Goal: Transaction & Acquisition: Book appointment/travel/reservation

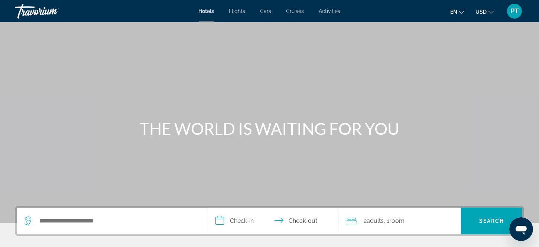
click at [235, 10] on span "Flights" at bounding box center [237, 11] width 16 height 6
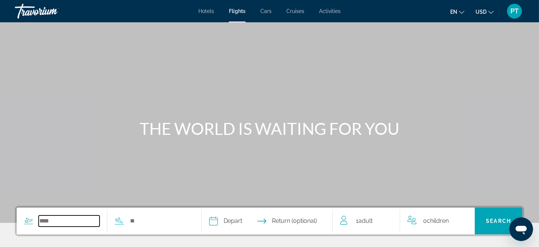
click at [62, 220] on input "Search widget" at bounding box center [69, 220] width 61 height 11
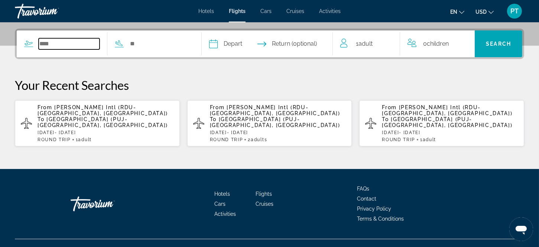
scroll to position [177, 0]
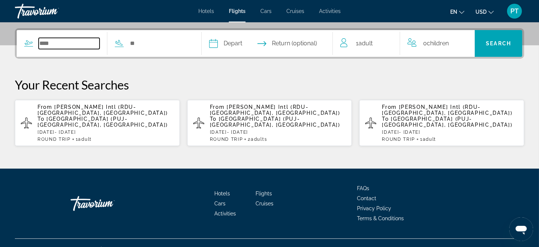
click at [64, 42] on input "Search widget" at bounding box center [69, 43] width 61 height 11
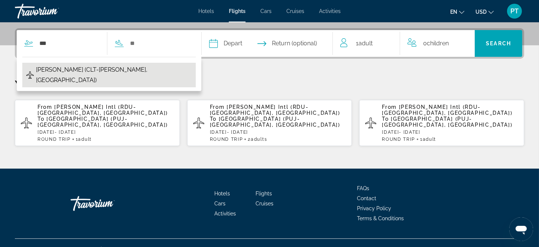
click at [65, 67] on span "[PERSON_NAME] (CLT-[PERSON_NAME], [GEOGRAPHIC_DATA])" at bounding box center [114, 75] width 156 height 21
type input "**********"
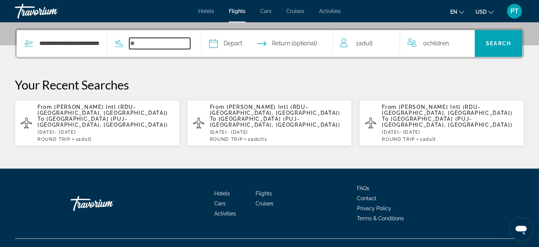
click at [161, 45] on input "Search widget" at bounding box center [159, 43] width 61 height 11
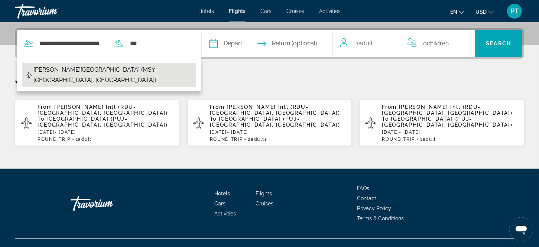
click at [125, 68] on span "[PERSON_NAME][GEOGRAPHIC_DATA] (MSY-[GEOGRAPHIC_DATA], [GEOGRAPHIC_DATA])" at bounding box center [112, 75] width 158 height 21
type input "**********"
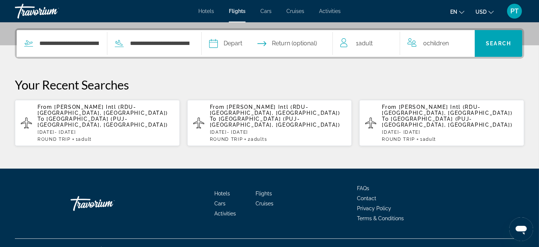
click at [244, 39] on input "Depart date" at bounding box center [239, 44] width 65 height 29
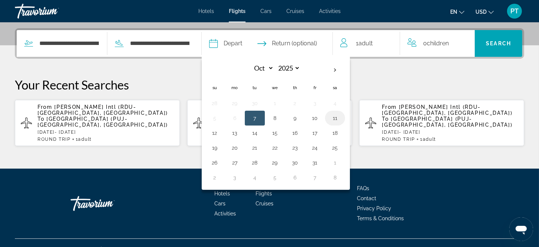
click at [341, 116] on button "11" at bounding box center [335, 118] width 12 height 10
type input "**********"
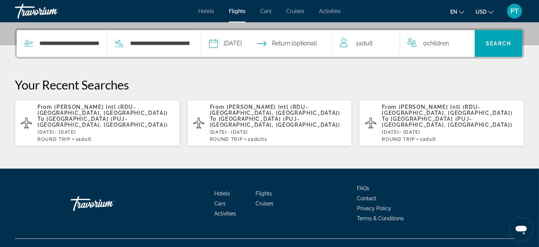
click at [295, 40] on input "Return date" at bounding box center [303, 44] width 65 height 29
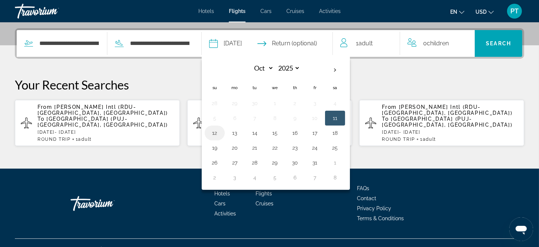
click at [220, 132] on button "12" at bounding box center [215, 133] width 12 height 10
type input "**********"
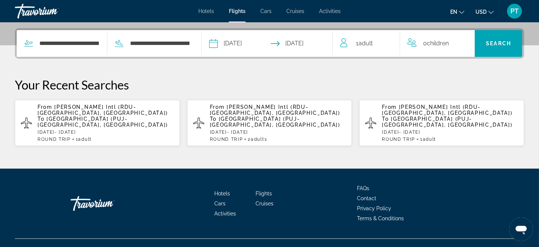
click at [377, 39] on div "1 Adult Adults" at bounding box center [369, 43] width 59 height 10
click at [387, 39] on icon "Increment adults" at bounding box center [388, 41] width 7 height 9
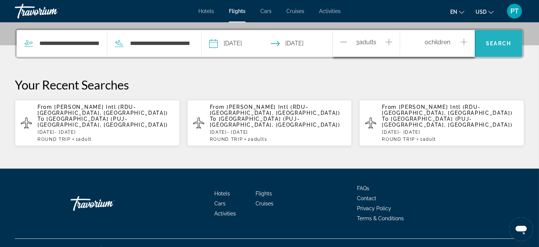
click at [490, 40] on span "Search" at bounding box center [497, 43] width 25 height 6
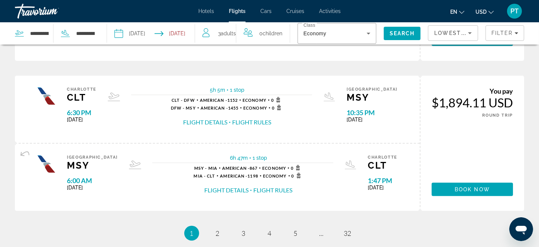
scroll to position [775, 0]
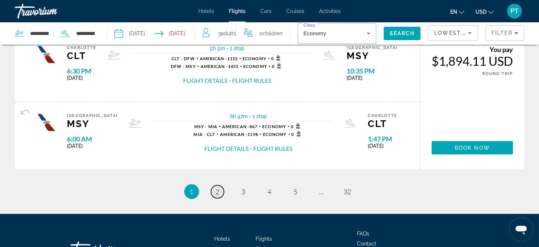
click at [218, 187] on span "2" at bounding box center [218, 191] width 4 height 8
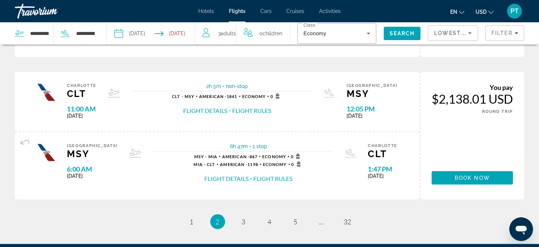
scroll to position [742, 0]
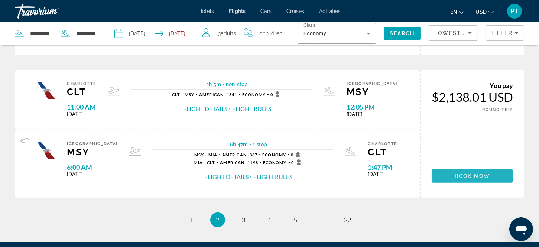
click at [465, 169] on span "Main content" at bounding box center [471, 176] width 81 height 18
